Goal: Submit feedback/report problem

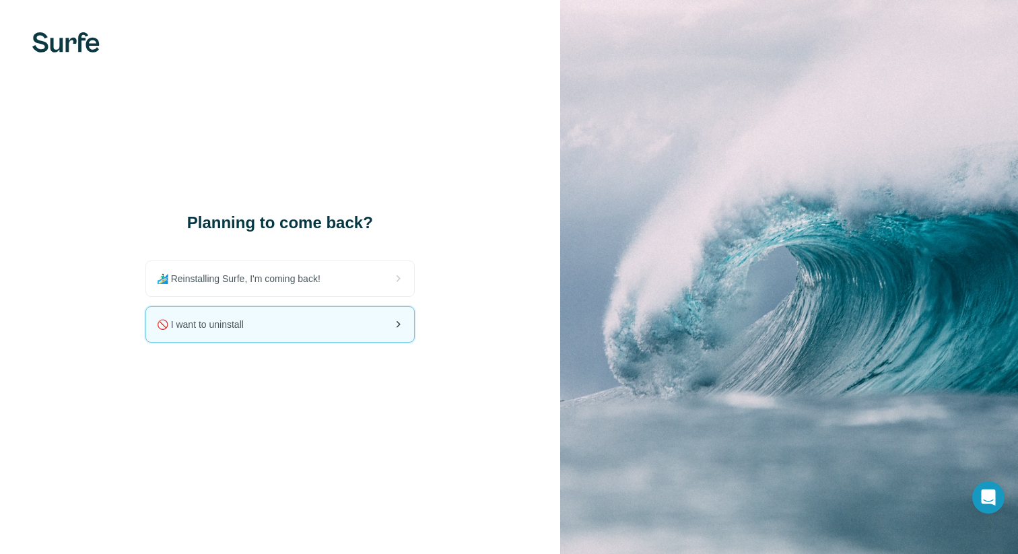
click at [217, 324] on span "🚫 I want to uninstall" at bounding box center [206, 324] width 98 height 13
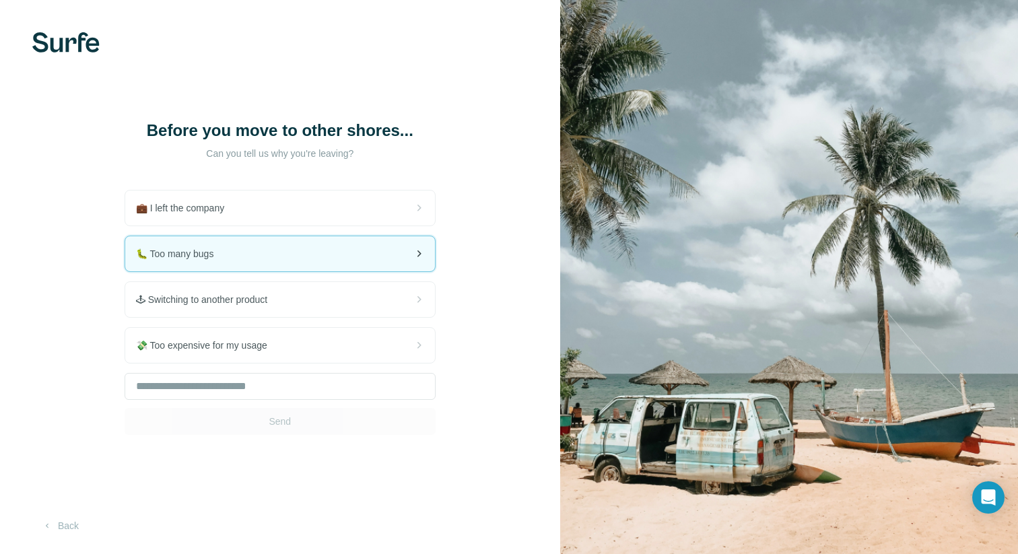
click at [172, 257] on span "🐛 Too many bugs" at bounding box center [180, 253] width 89 height 13
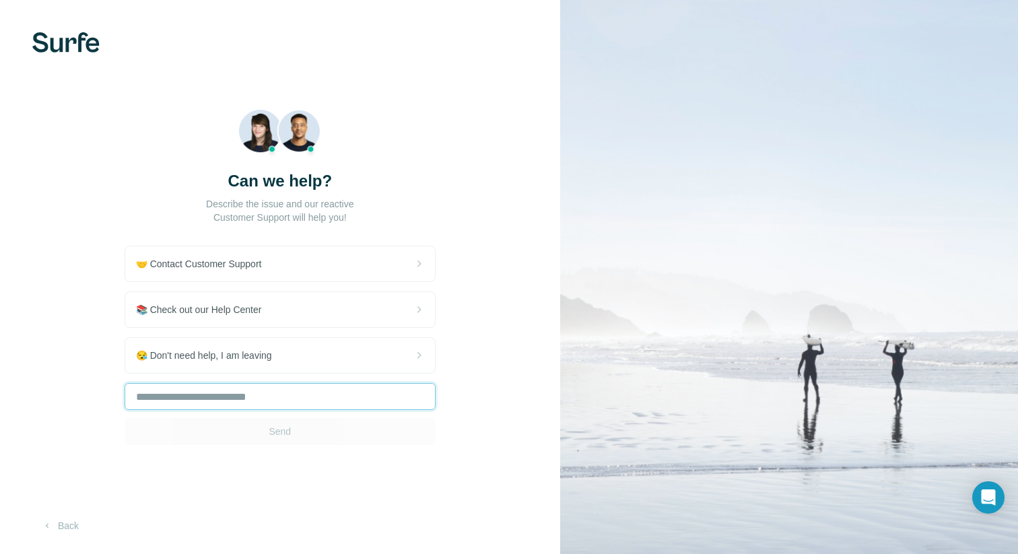
click at [163, 400] on input "text" at bounding box center [280, 396] width 311 height 27
type input "**********"
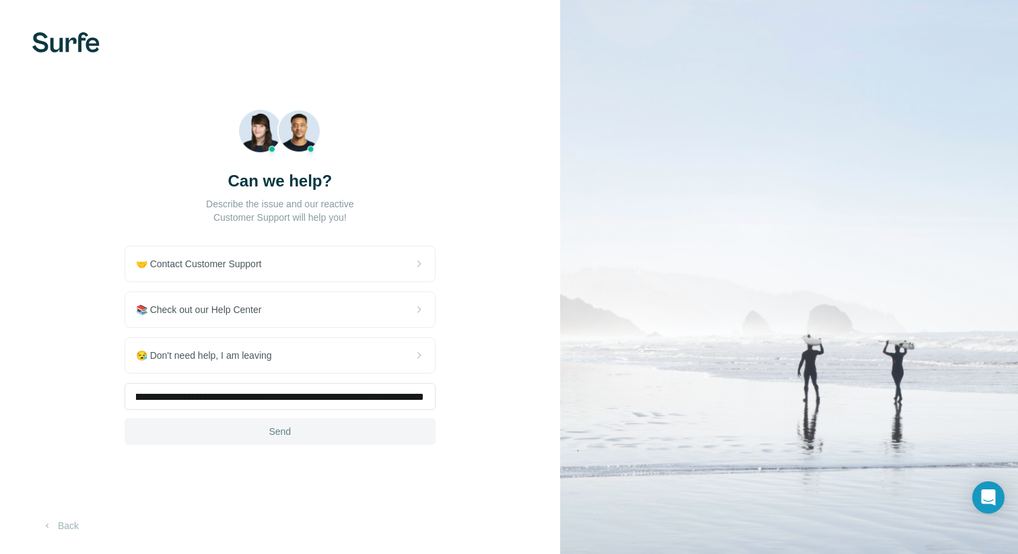
scroll to position [0, 0]
click at [263, 437] on button "Send" at bounding box center [280, 431] width 311 height 27
